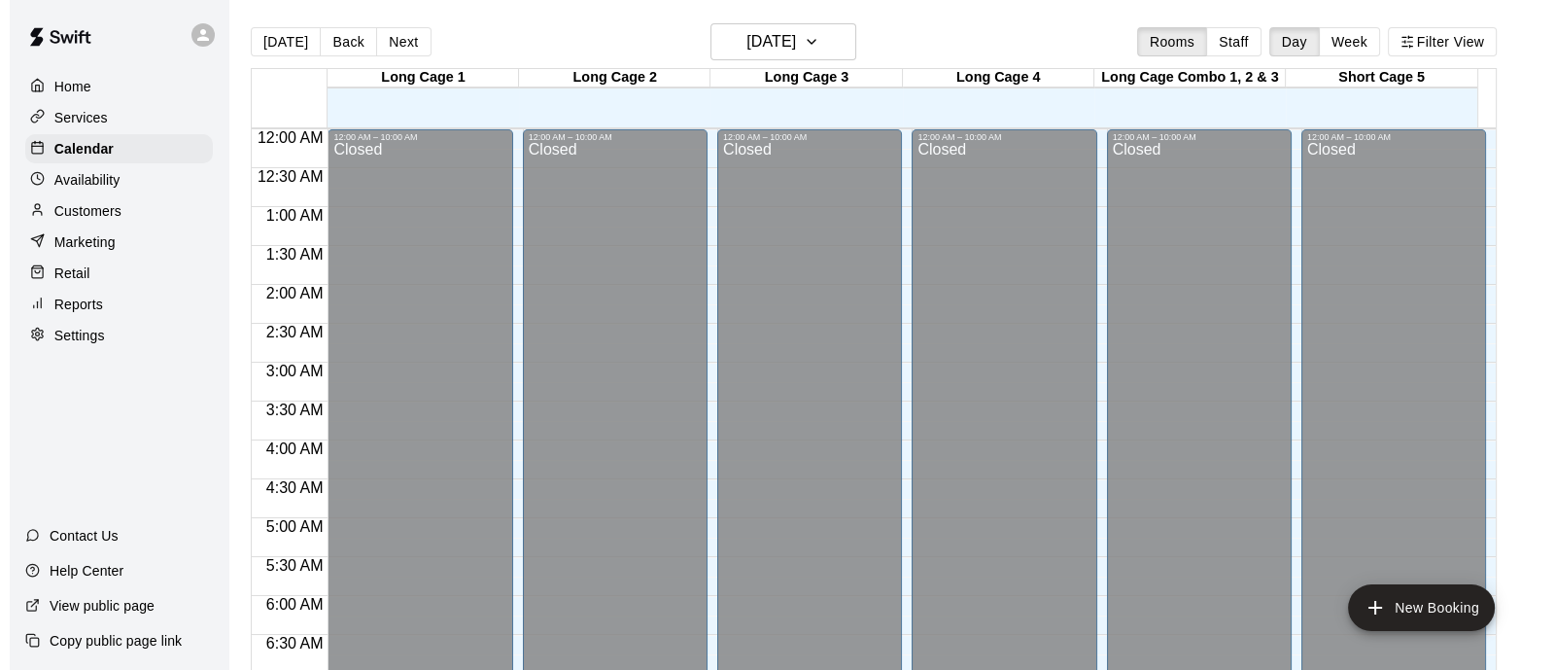
scroll to position [1116, 0]
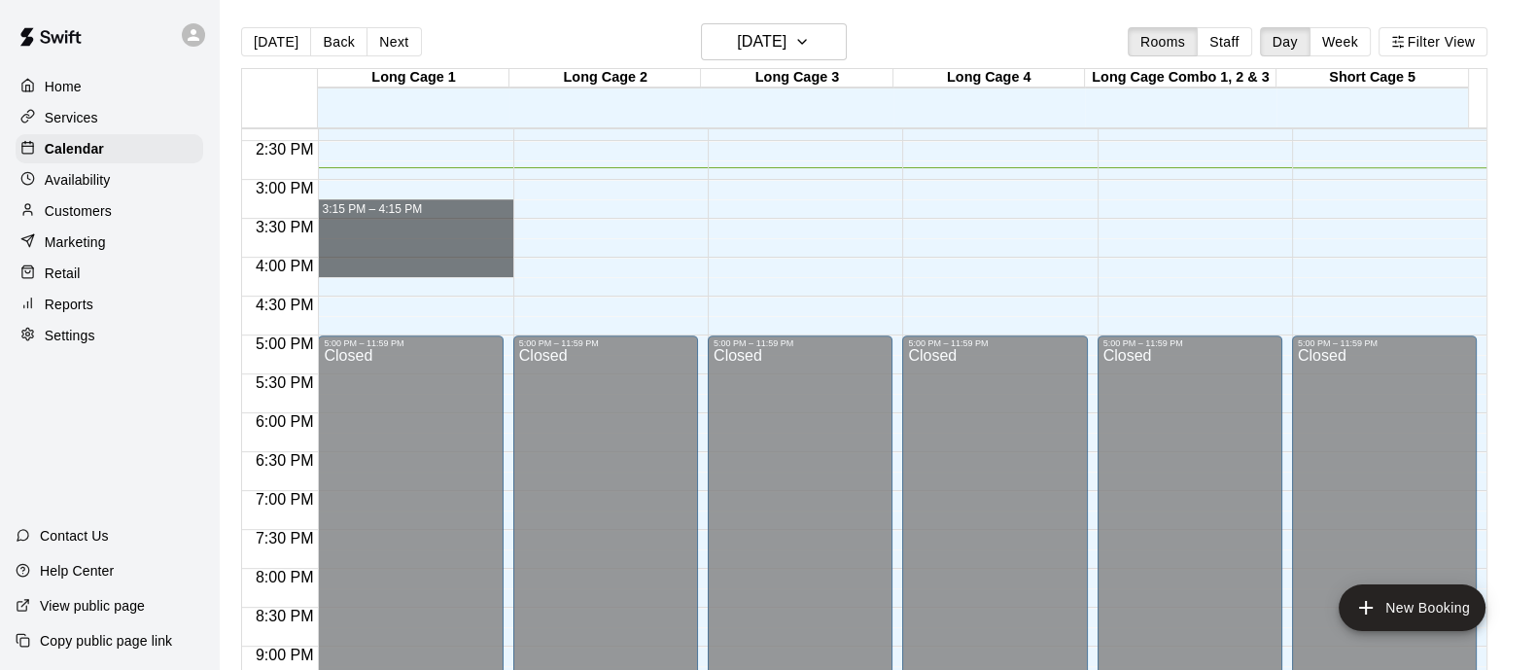
drag, startPoint x: 482, startPoint y: 204, endPoint x: 472, endPoint y: 261, distance: 57.2
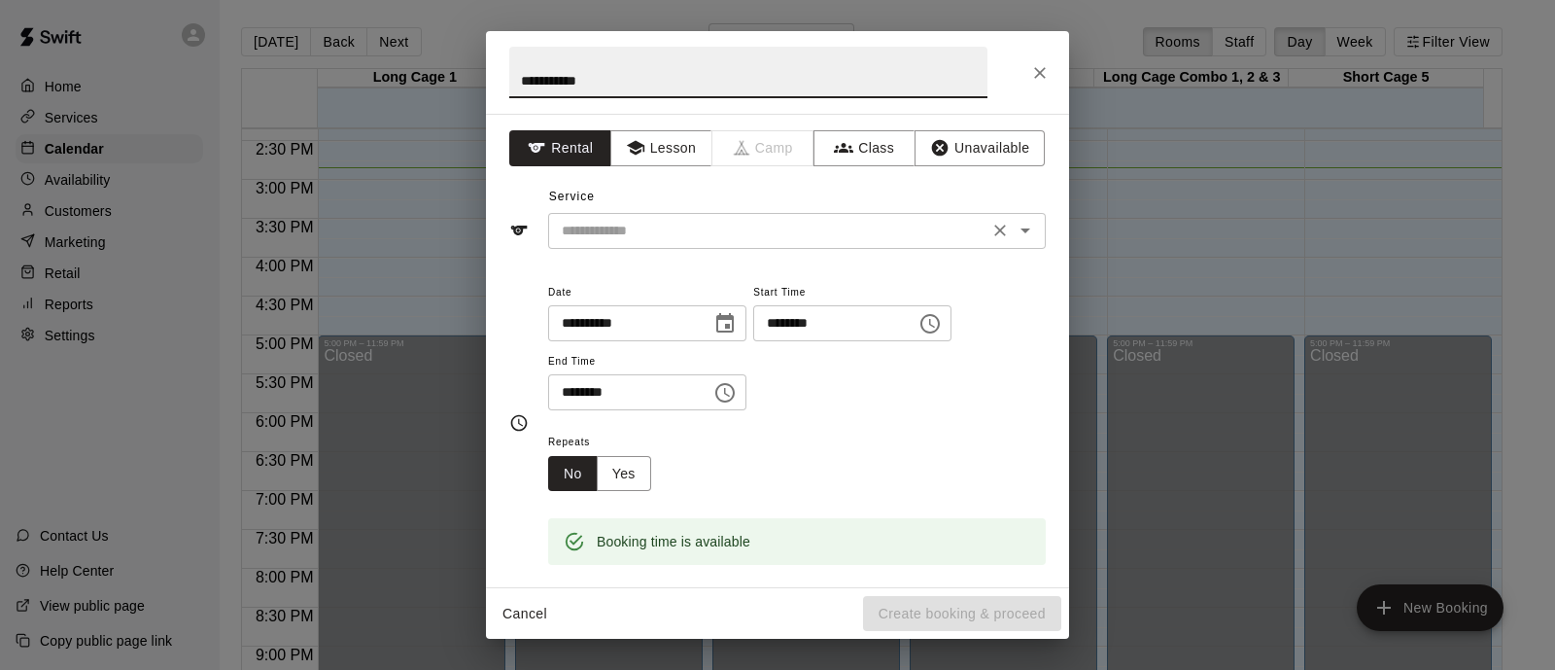
type input "**********"
click at [659, 219] on input "text" at bounding box center [768, 231] width 429 height 24
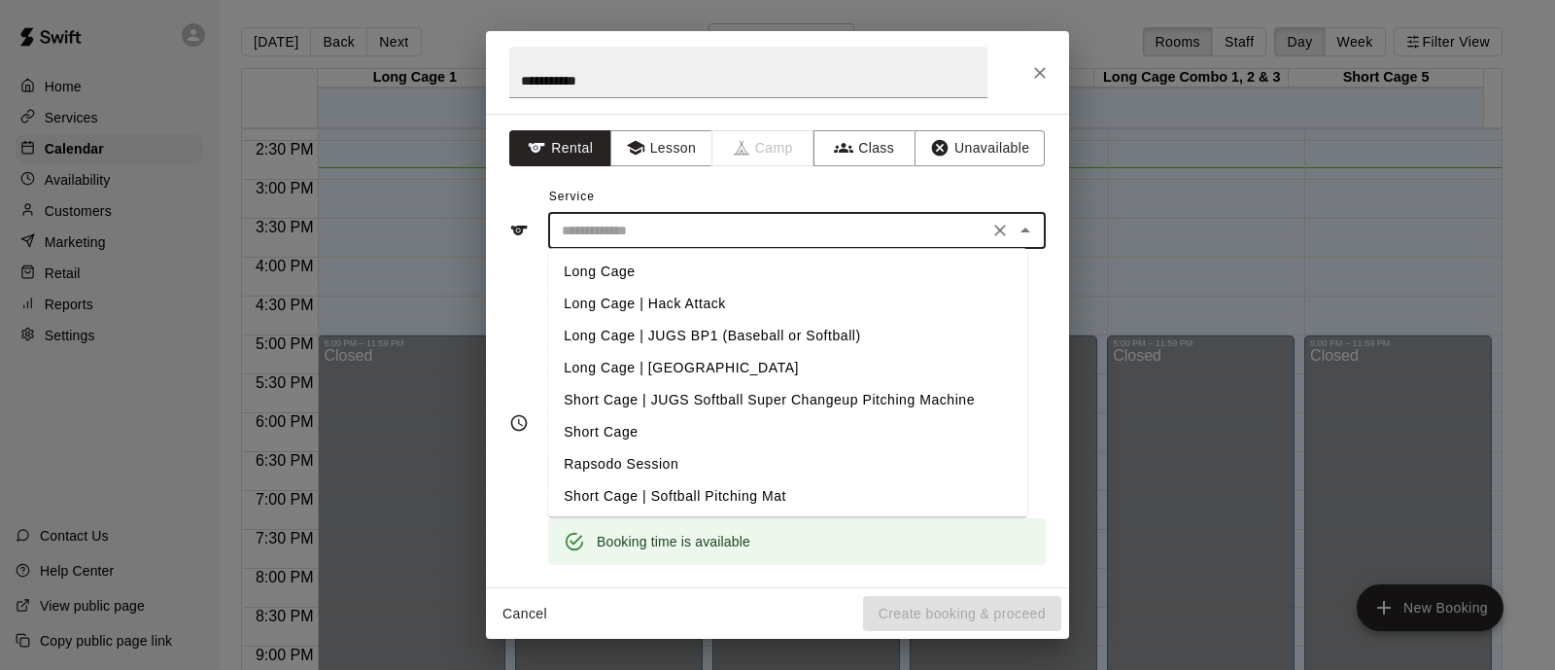
click at [687, 271] on li "Long Cage" at bounding box center [787, 272] width 479 height 32
type input "*********"
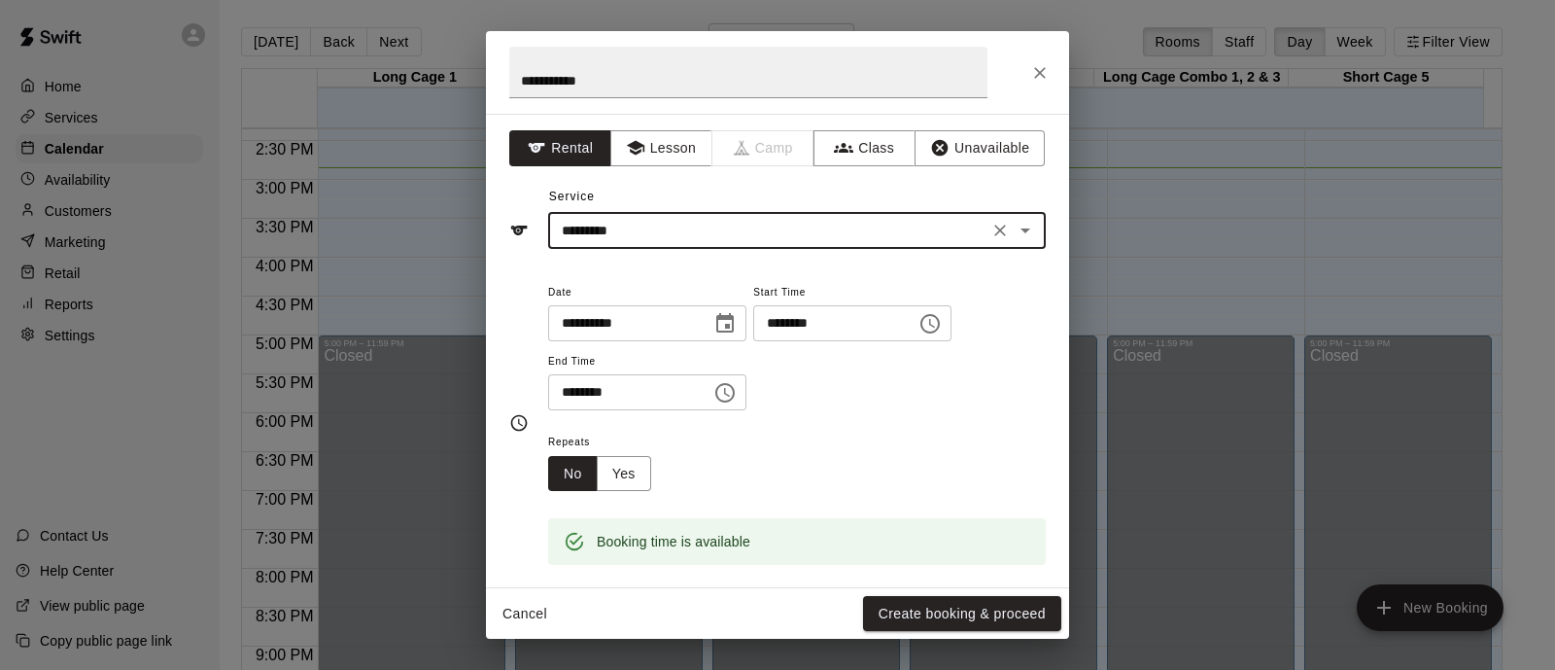
click at [940, 605] on button "Create booking & proceed" at bounding box center [962, 614] width 198 height 36
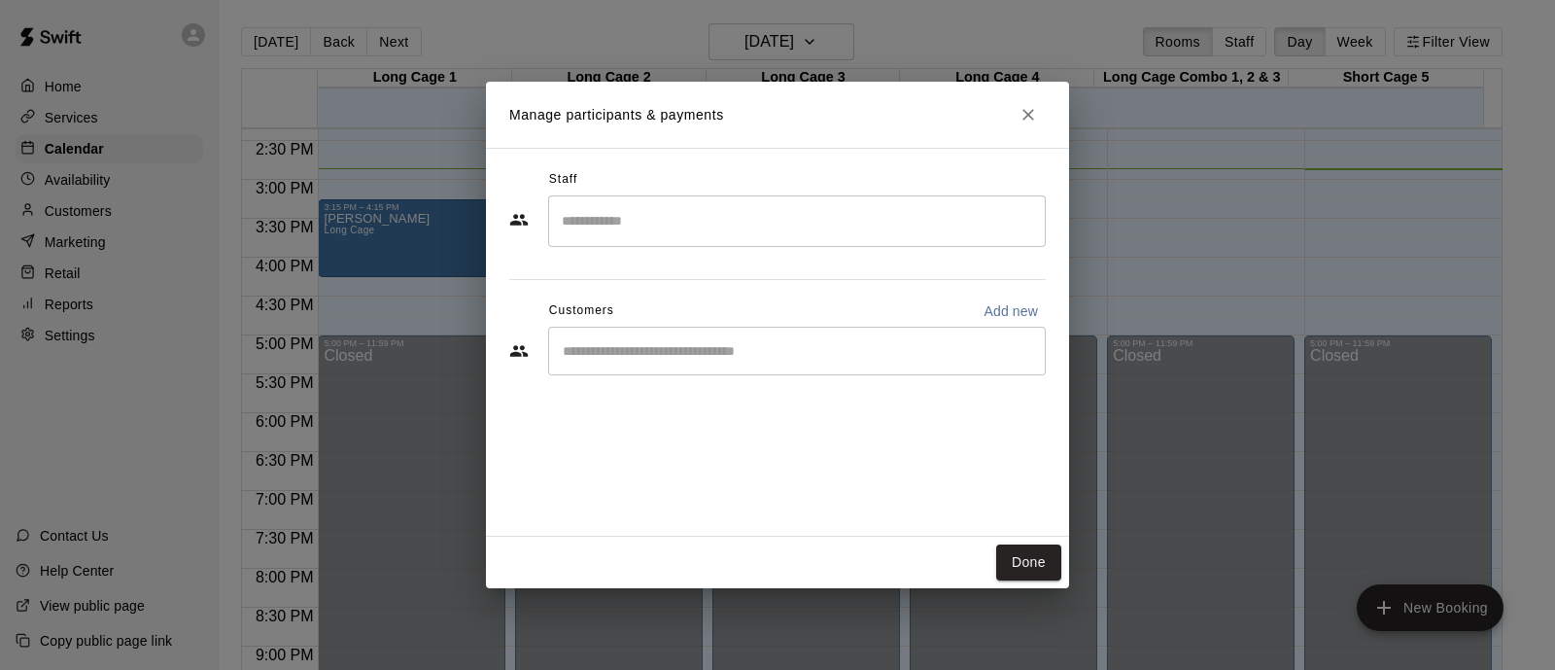
drag, startPoint x: 873, startPoint y: 363, endPoint x: 859, endPoint y: 368, distance: 14.8
click at [872, 363] on div "​" at bounding box center [797, 351] width 498 height 49
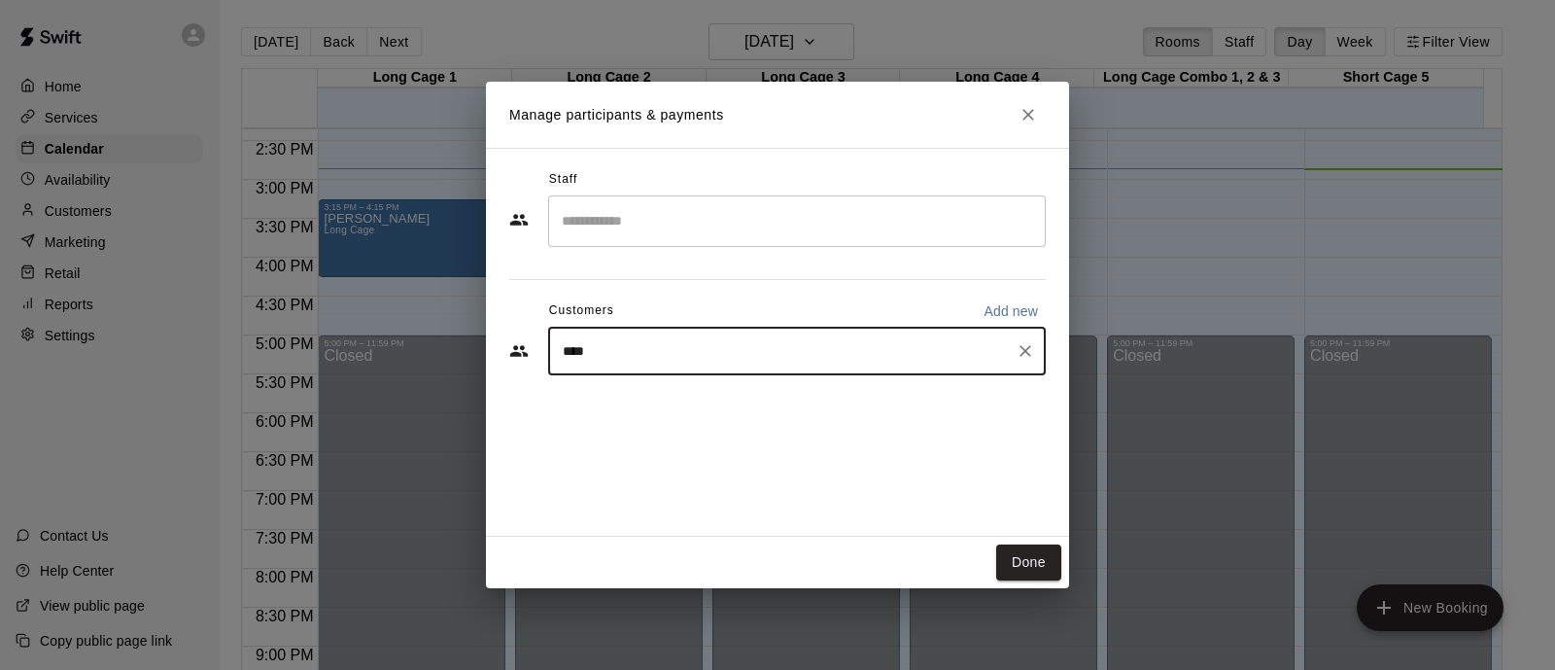
type input "****"
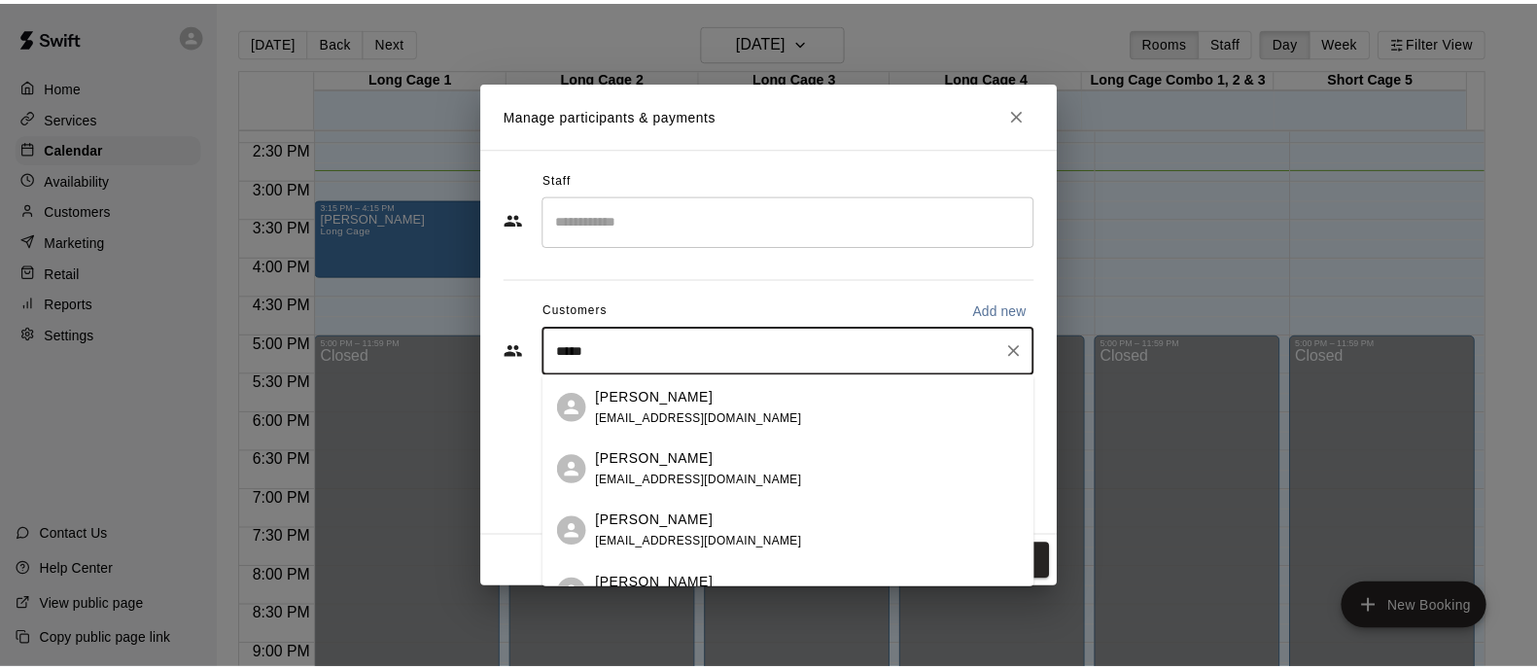
scroll to position [593, 0]
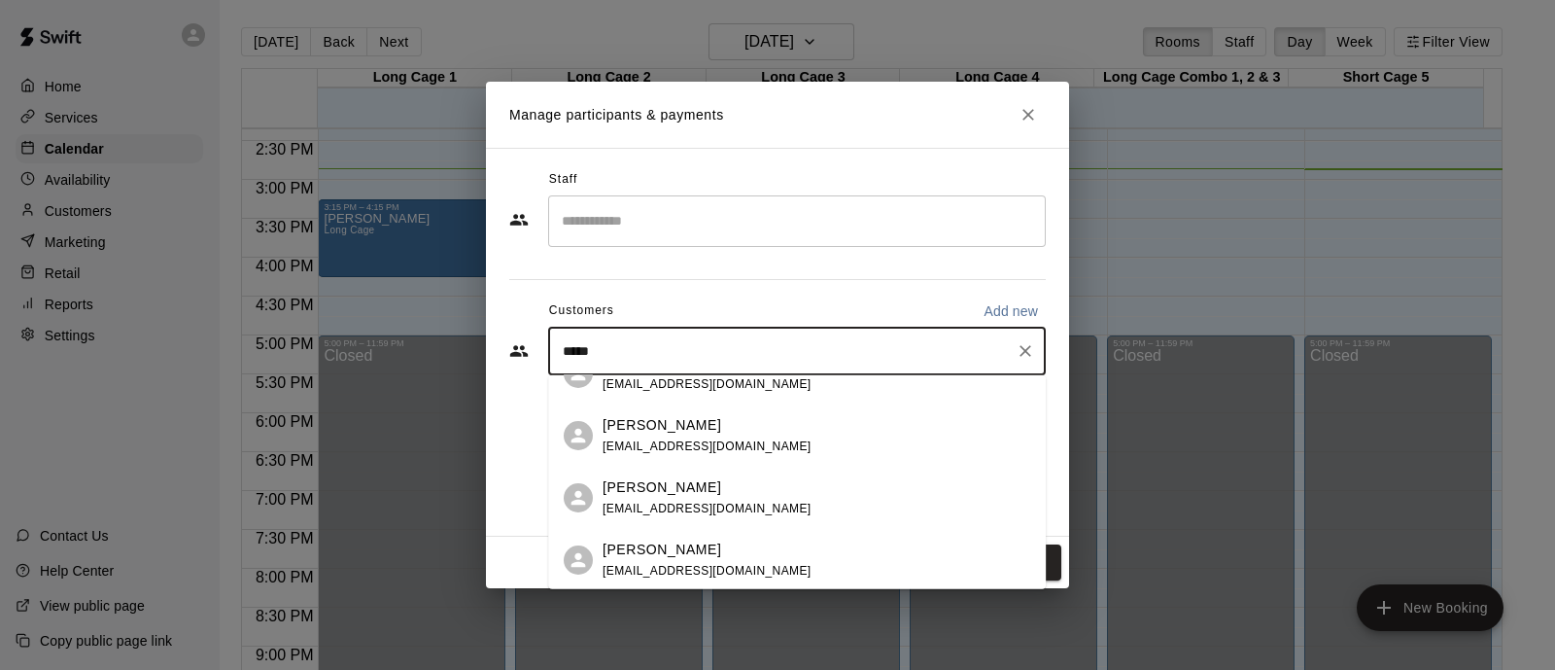
click at [733, 493] on div "[PERSON_NAME] [EMAIL_ADDRESS][DOMAIN_NAME]" at bounding box center [817, 497] width 428 height 42
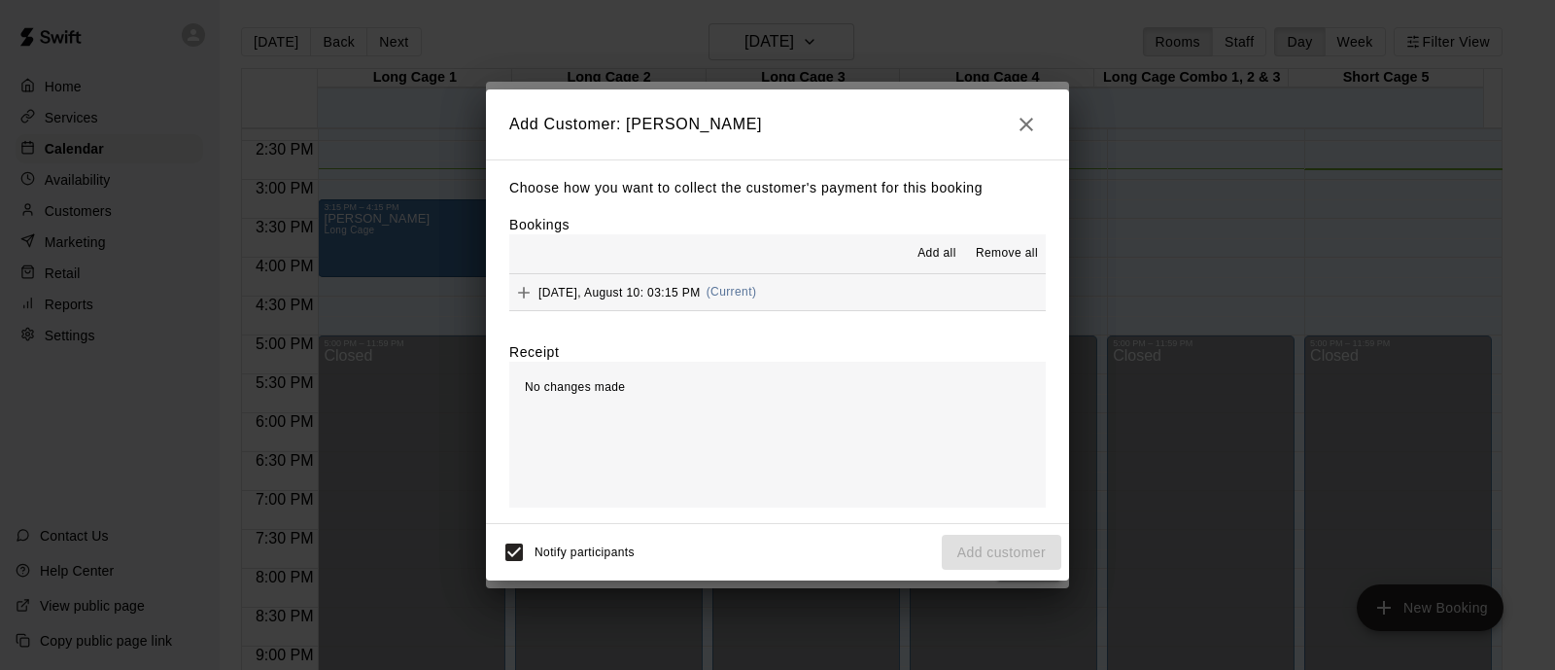
drag, startPoint x: 780, startPoint y: 300, endPoint x: 797, endPoint y: 318, distance: 24.7
click at [782, 300] on button "[DATE], August 10: 03:15 PM (Current)" at bounding box center [777, 292] width 537 height 36
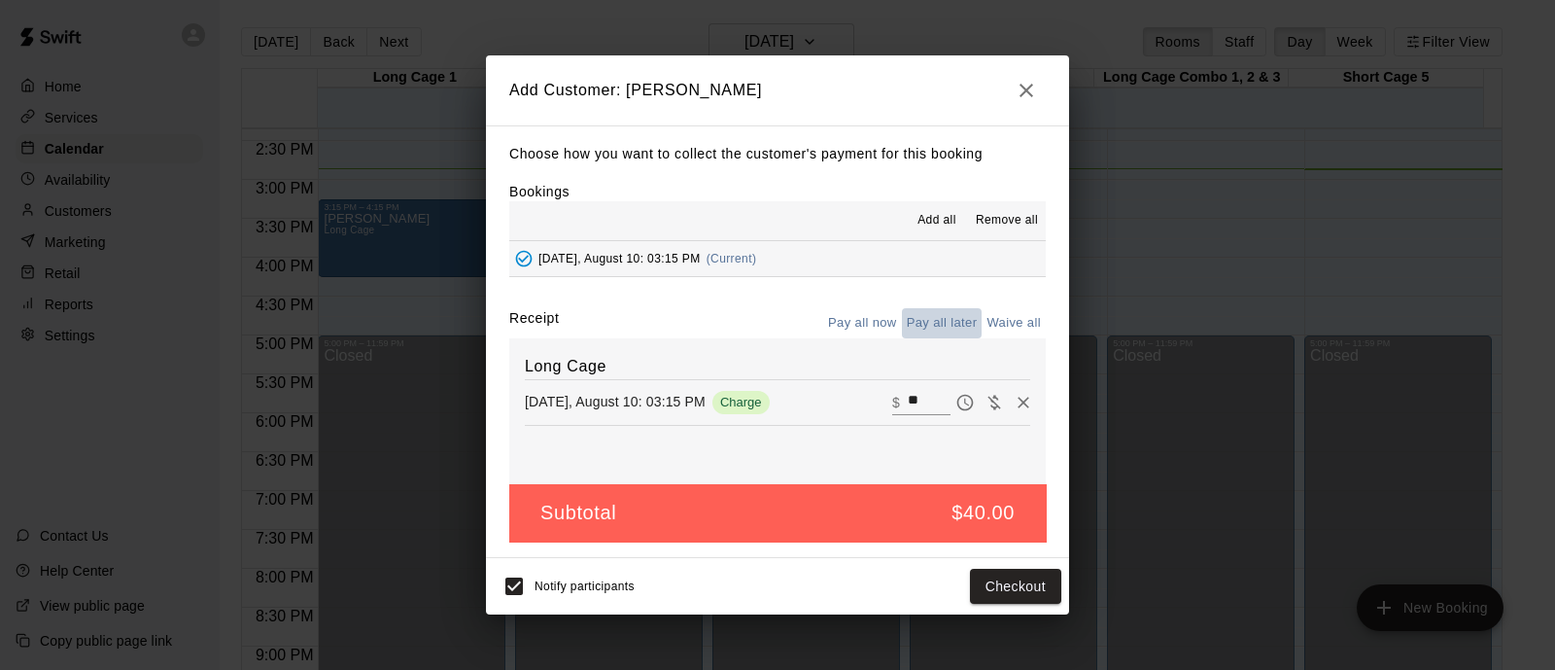
click at [958, 324] on button "Pay all later" at bounding box center [942, 323] width 81 height 30
click at [1001, 588] on button "Add customer" at bounding box center [1002, 587] width 120 height 36
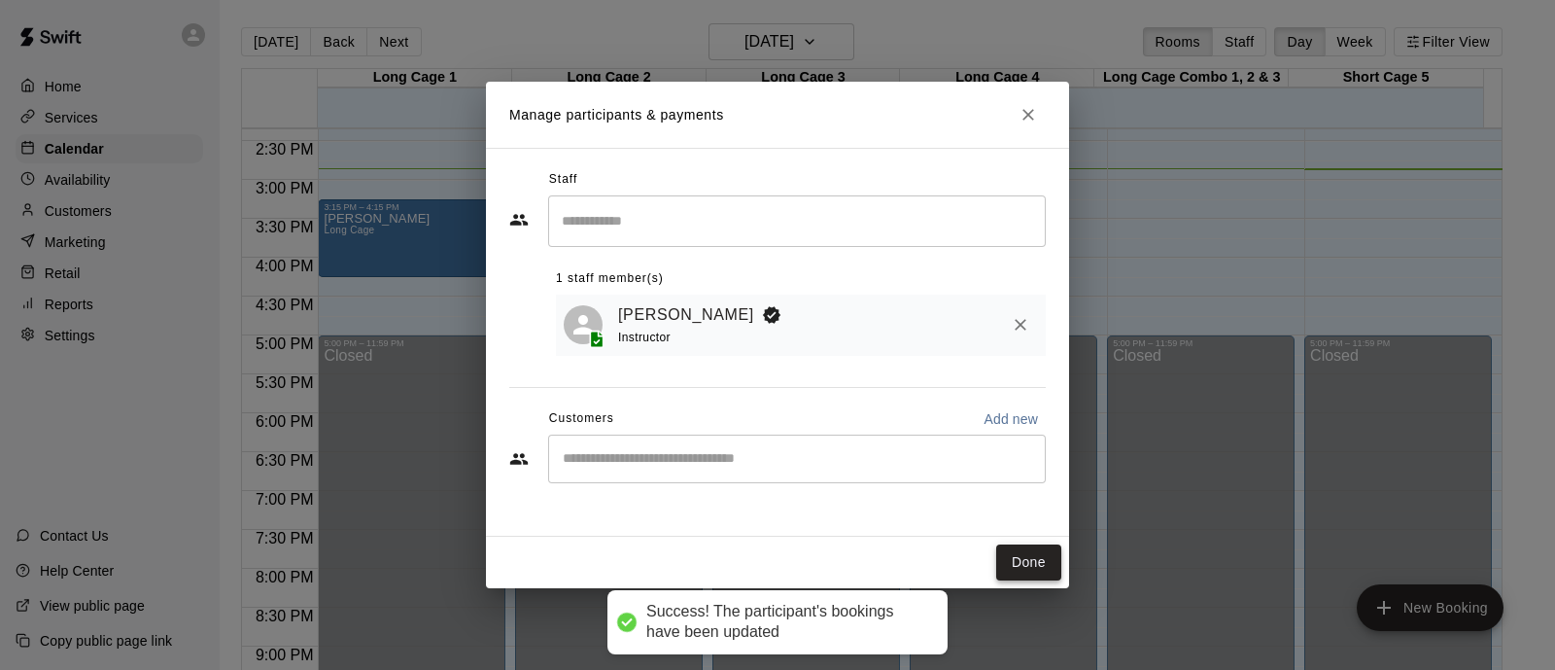
drag, startPoint x: 1012, startPoint y: 572, endPoint x: 1036, endPoint y: 571, distance: 24.3
click at [1014, 573] on button "Done" at bounding box center [1028, 562] width 65 height 36
